Goal: Find specific page/section: Find specific page/section

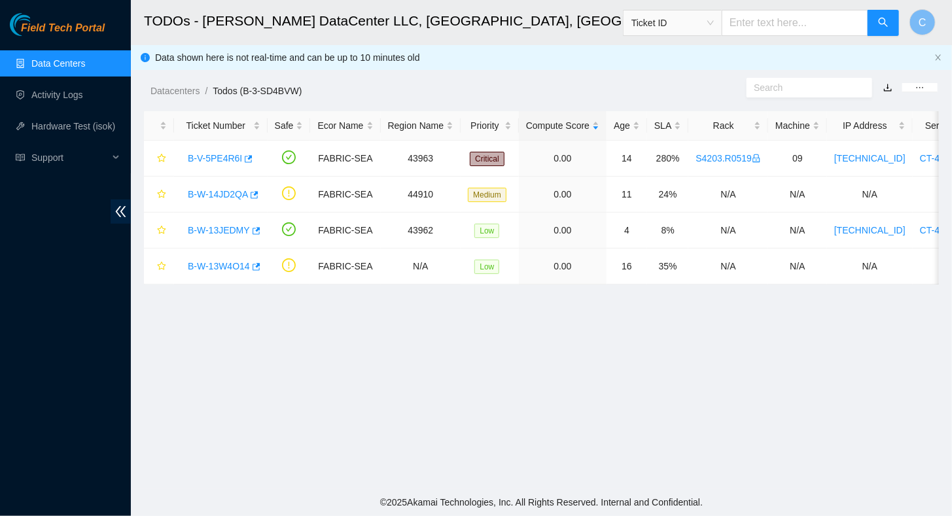
click at [54, 60] on link "Data Centers" at bounding box center [58, 63] width 54 height 10
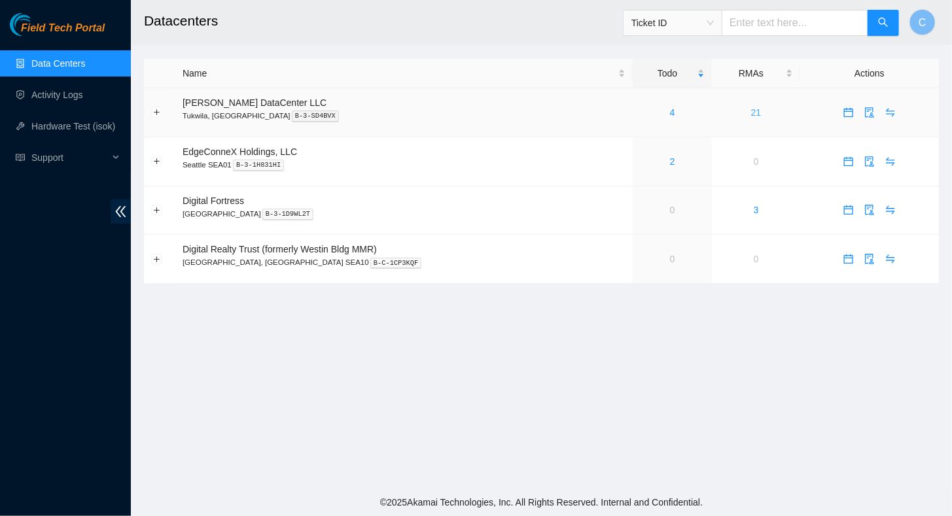
click at [751, 111] on link "21" at bounding box center [756, 112] width 10 height 10
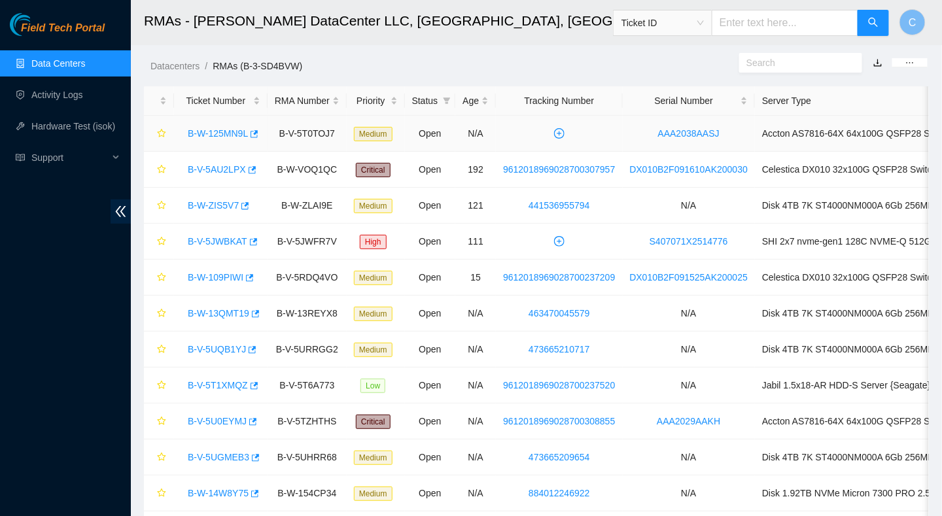
click at [236, 135] on link "B-W-125MN9L" at bounding box center [218, 133] width 60 height 10
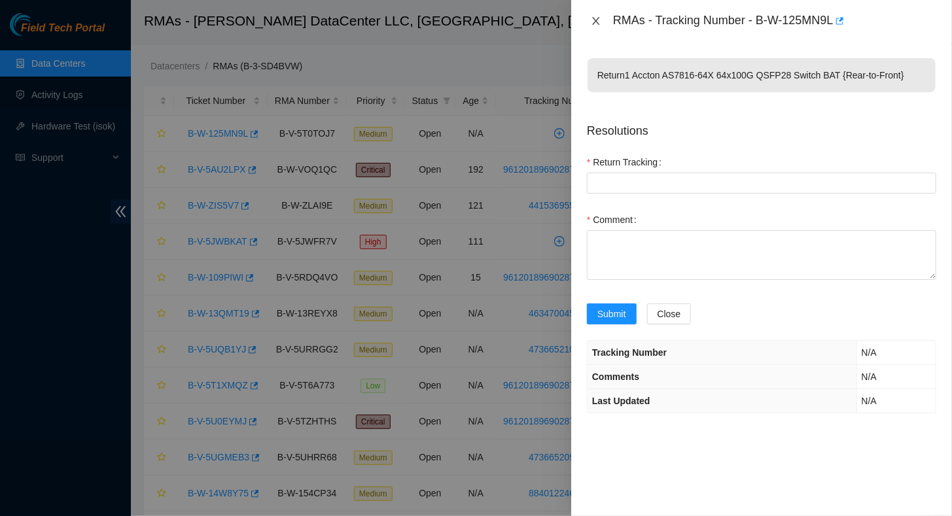
click at [597, 20] on icon "close" at bounding box center [595, 21] width 7 height 8
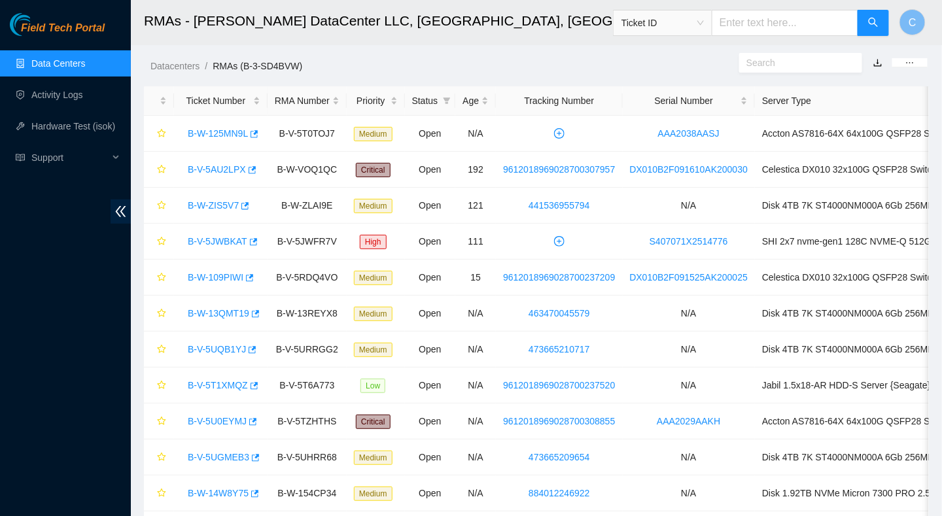
click at [51, 65] on link "Data Centers" at bounding box center [58, 63] width 54 height 10
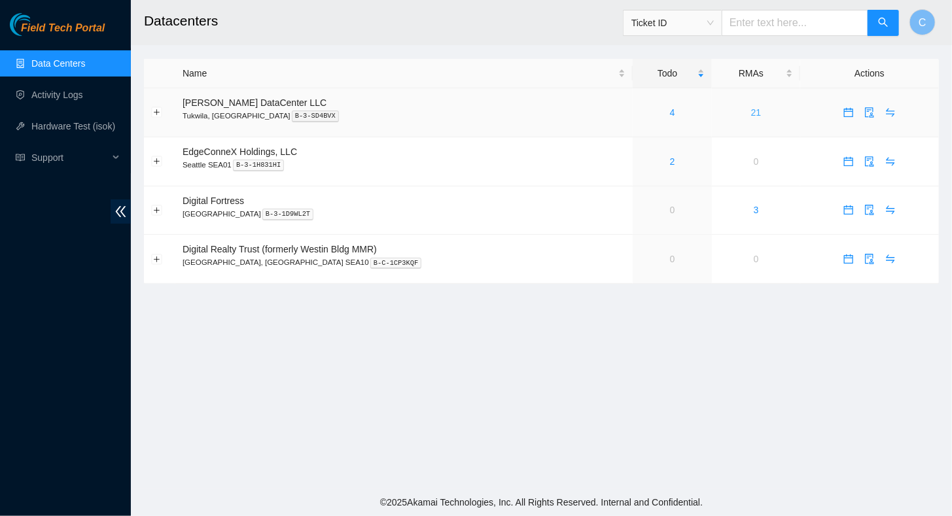
click at [751, 110] on link "21" at bounding box center [756, 112] width 10 height 10
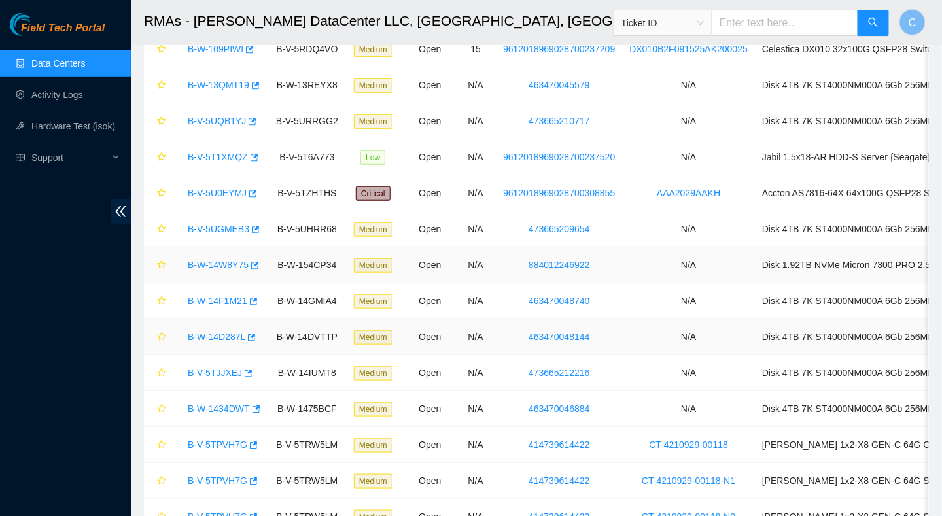
scroll to position [334, 0]
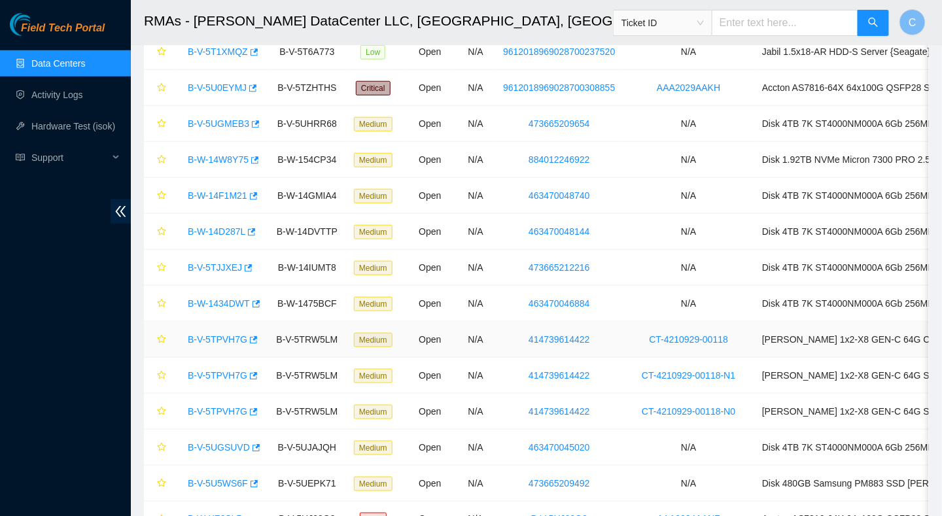
click at [216, 336] on link "B-V-5TPVH7G" at bounding box center [218, 339] width 60 height 10
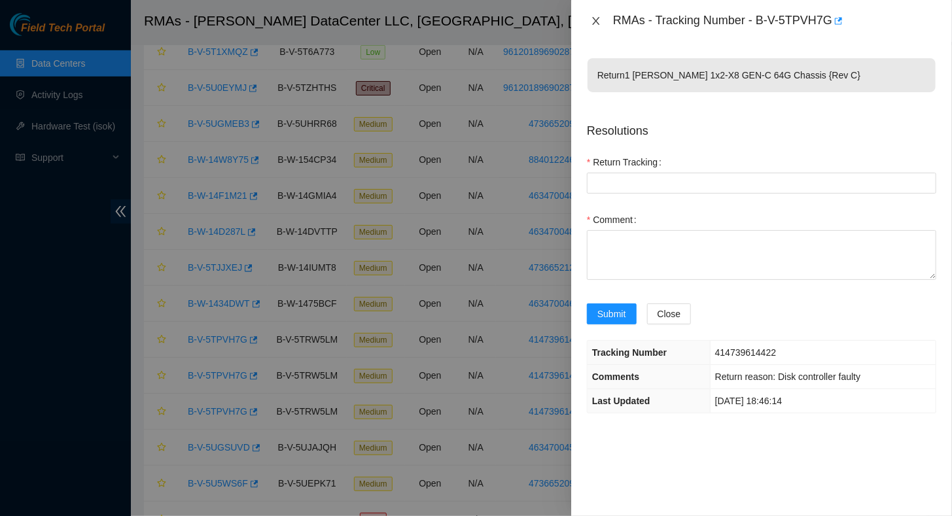
click at [594, 19] on icon "close" at bounding box center [596, 21] width 10 height 10
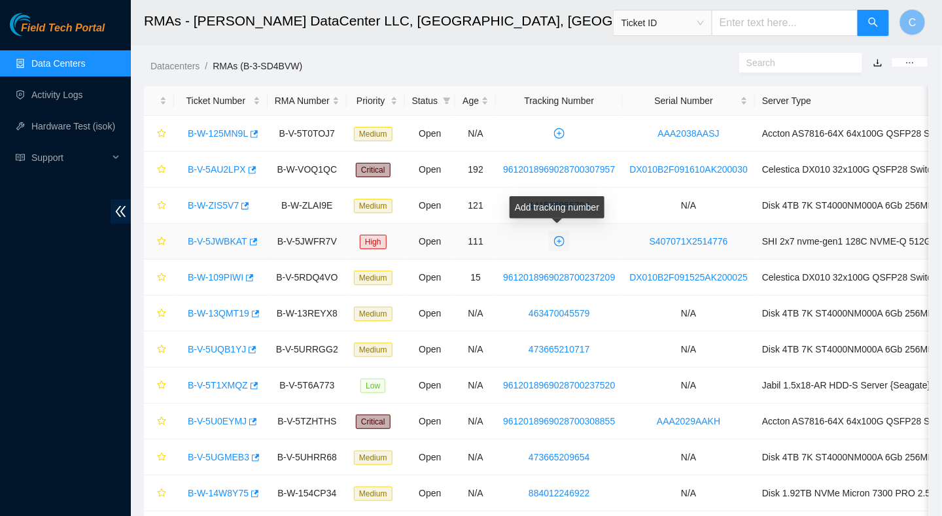
click at [556, 243] on icon "plus-circle" at bounding box center [559, 241] width 10 height 10
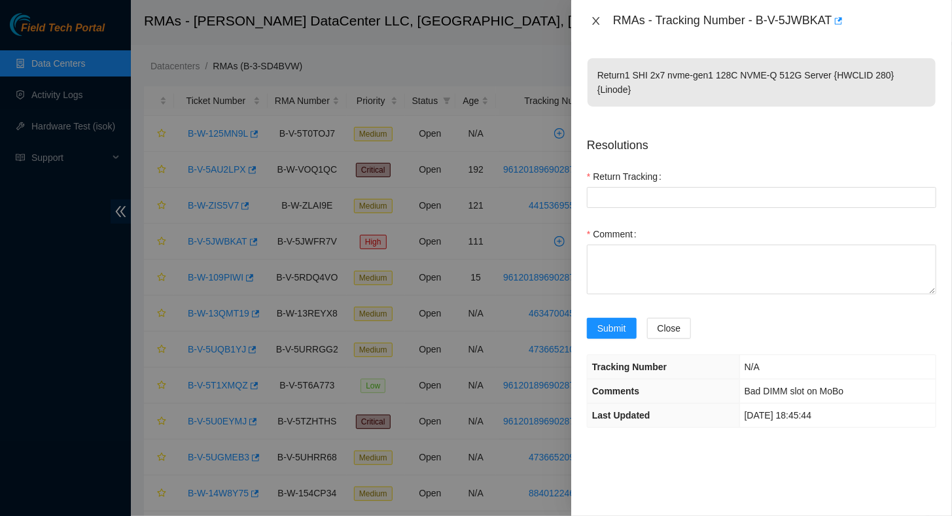
click at [598, 20] on icon "close" at bounding box center [596, 21] width 10 height 10
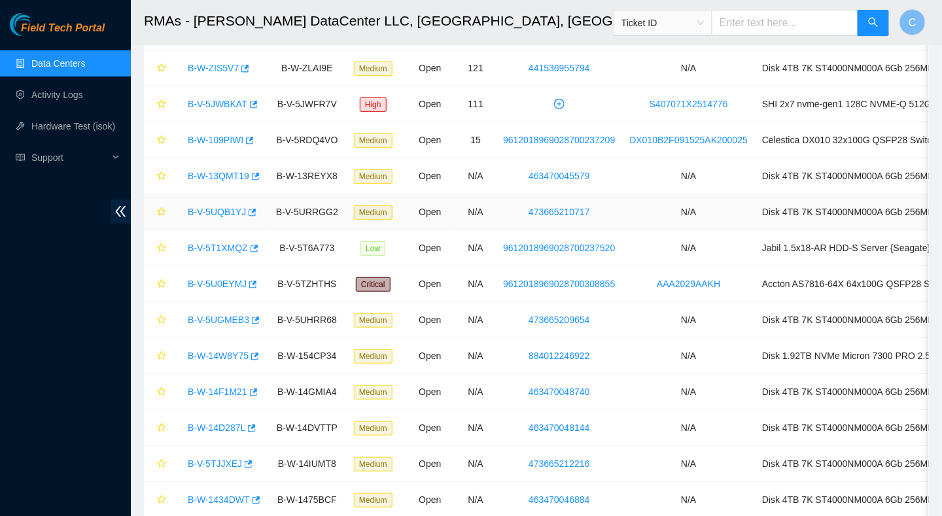
scroll to position [7, 0]
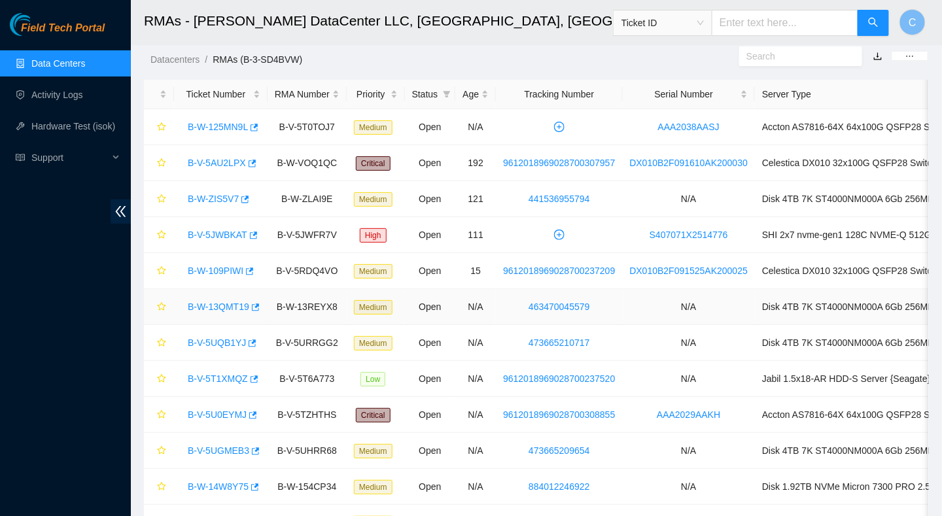
click at [221, 306] on link "B-W-13QMT19" at bounding box center [219, 307] width 62 height 10
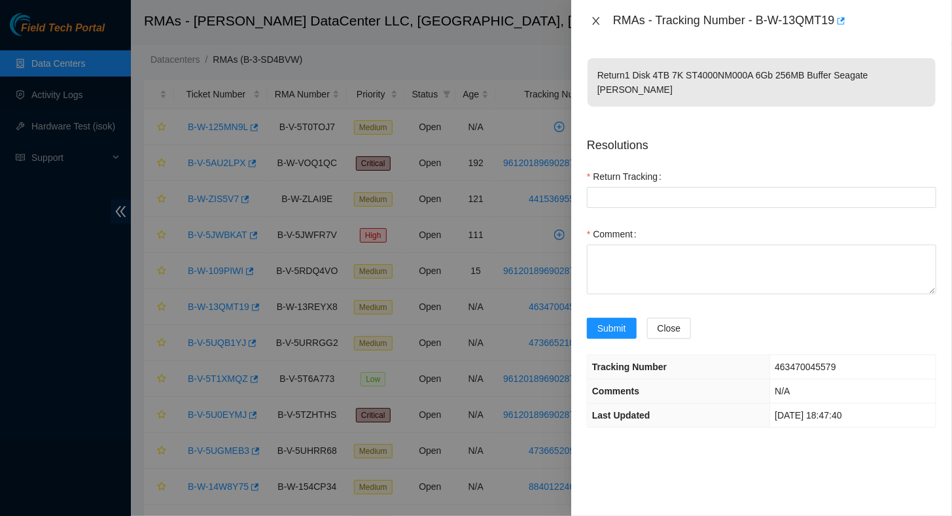
click at [599, 21] on icon "close" at bounding box center [596, 21] width 10 height 10
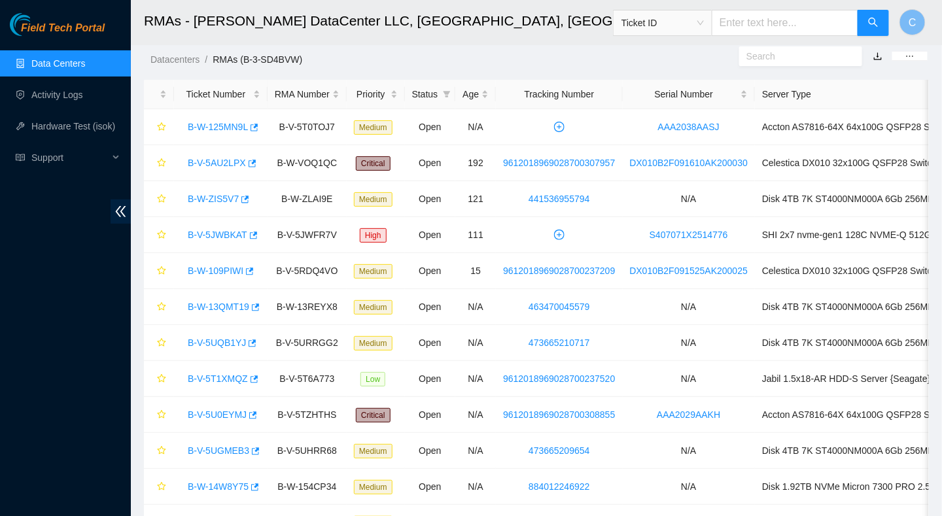
click at [50, 65] on link "Data Centers" at bounding box center [58, 63] width 54 height 10
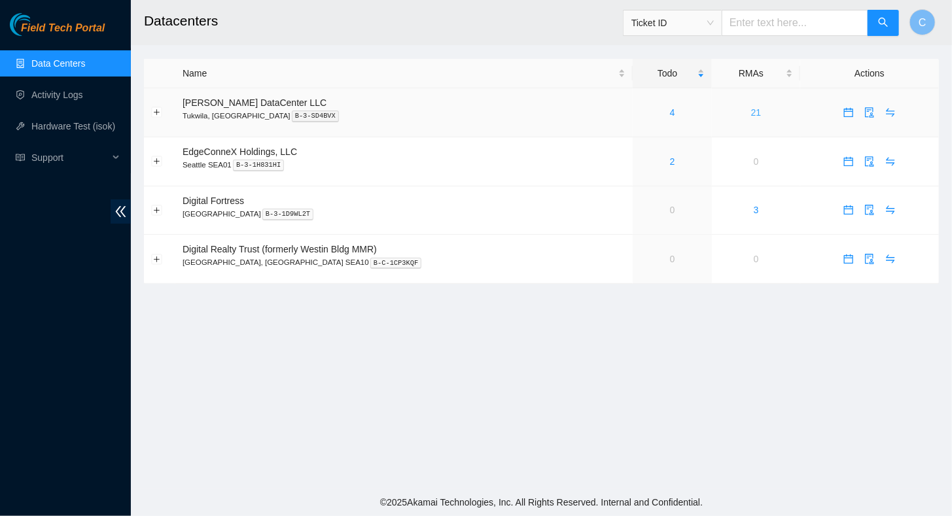
click at [751, 111] on link "21" at bounding box center [756, 112] width 10 height 10
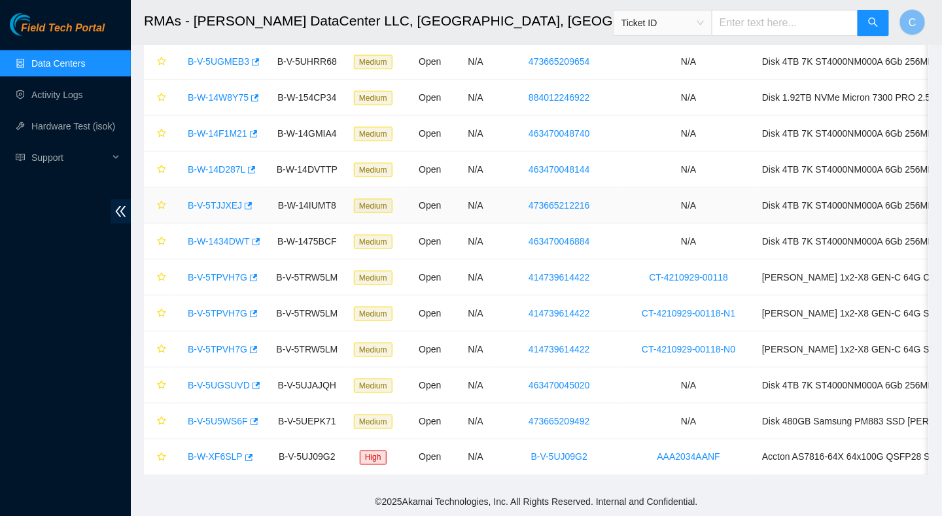
scroll to position [399, 0]
click at [228, 452] on link "B-W-XF6SLP" at bounding box center [215, 457] width 55 height 10
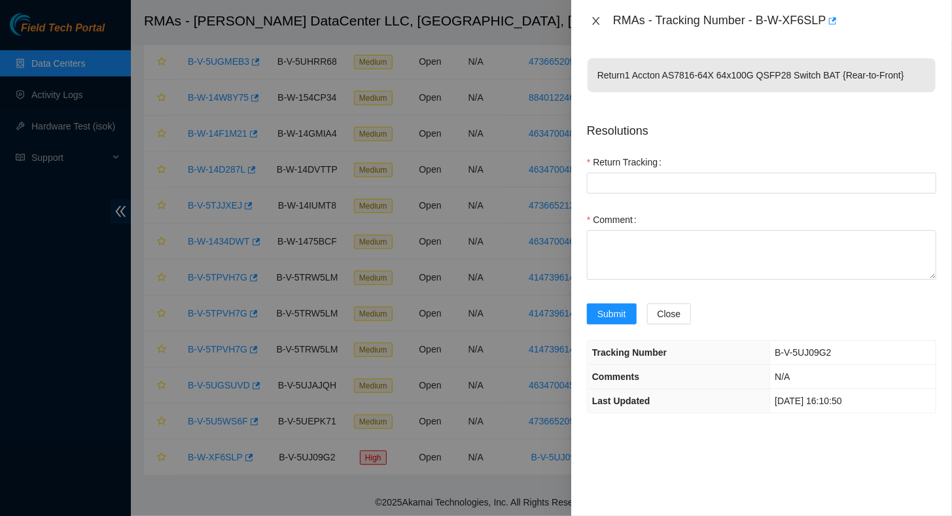
click at [596, 18] on icon "close" at bounding box center [596, 21] width 10 height 10
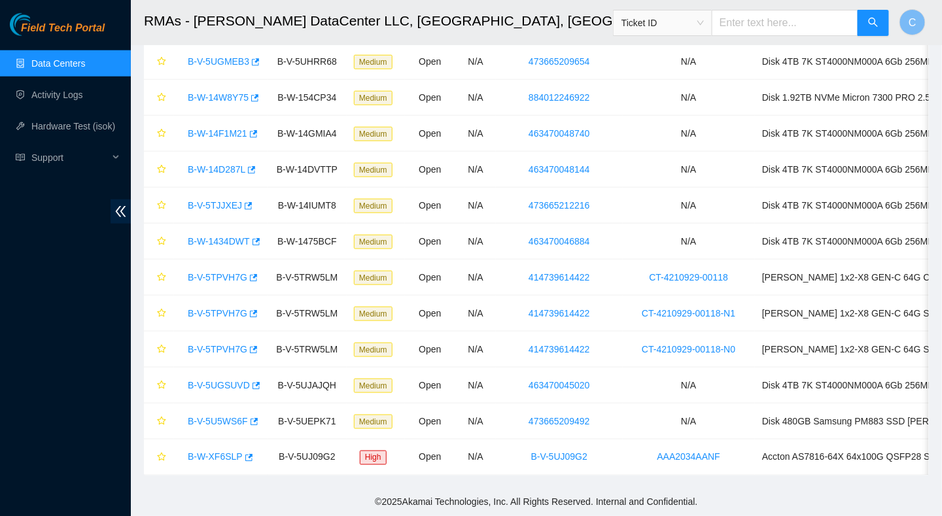
click at [40, 65] on link "Data Centers" at bounding box center [58, 63] width 54 height 10
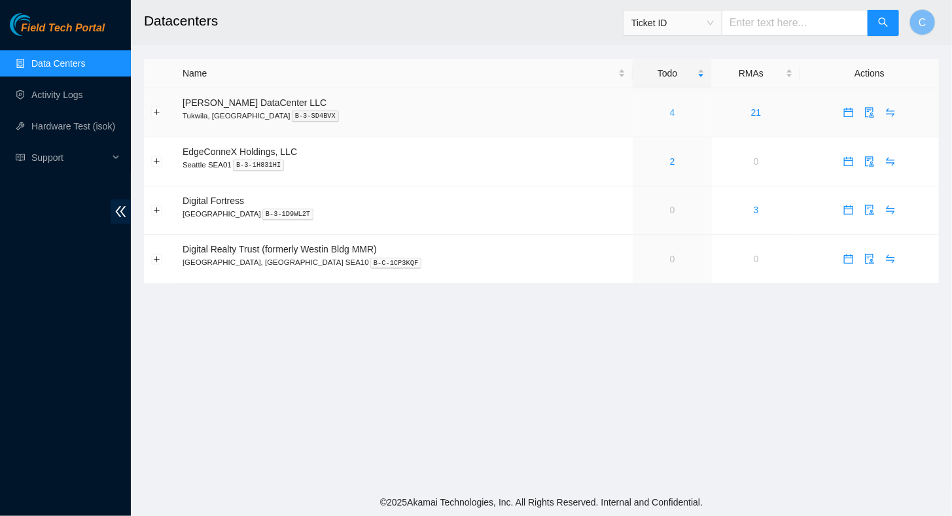
click at [670, 109] on link "4" at bounding box center [672, 112] width 5 height 10
